Goal: Transaction & Acquisition: Register for event/course

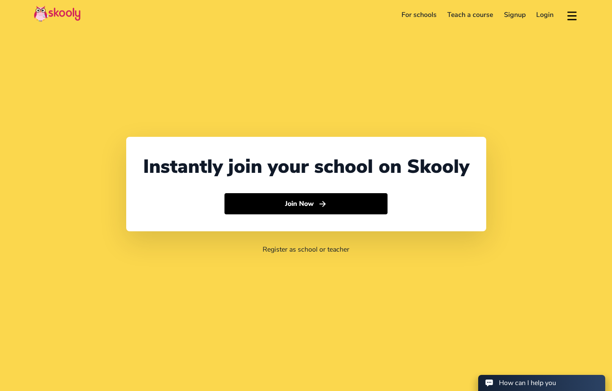
select select "65"
select select "[GEOGRAPHIC_DATA]"
select select "[GEOGRAPHIC_DATA]/[GEOGRAPHIC_DATA]"
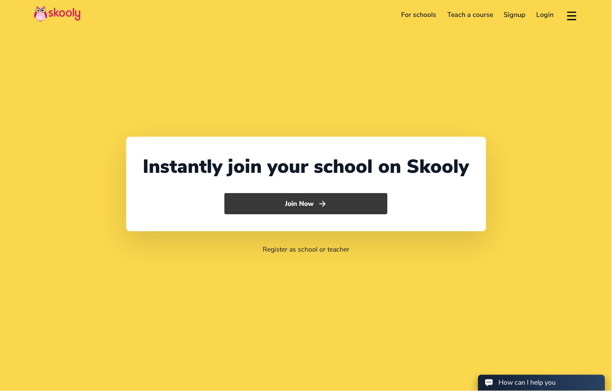
click at [315, 206] on button "Join Now" at bounding box center [306, 203] width 163 height 21
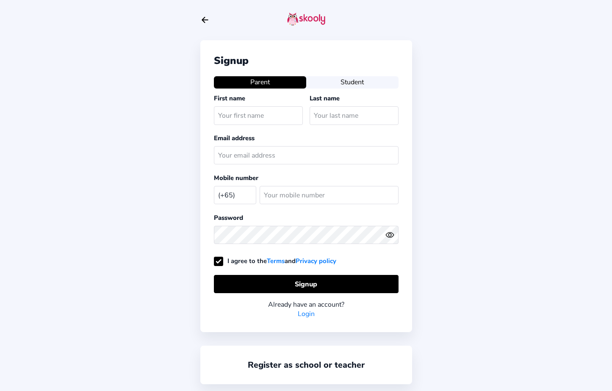
select select "SG"
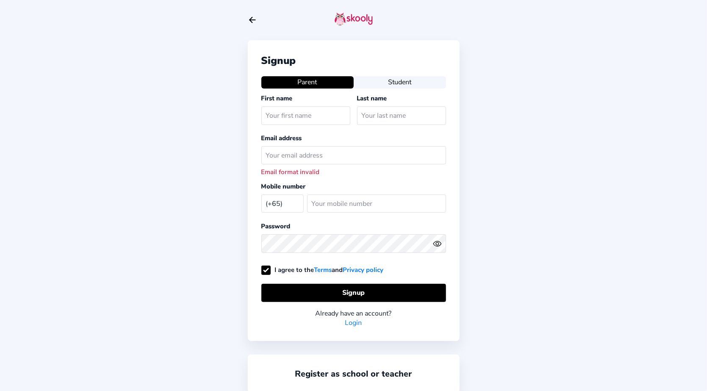
click at [255, 18] on icon "Arrow Back" at bounding box center [252, 19] width 9 height 9
select select "65"
select select "[GEOGRAPHIC_DATA]"
select select "[GEOGRAPHIC_DATA]/[GEOGRAPHIC_DATA]"
